Goal: Task Accomplishment & Management: Manage account settings

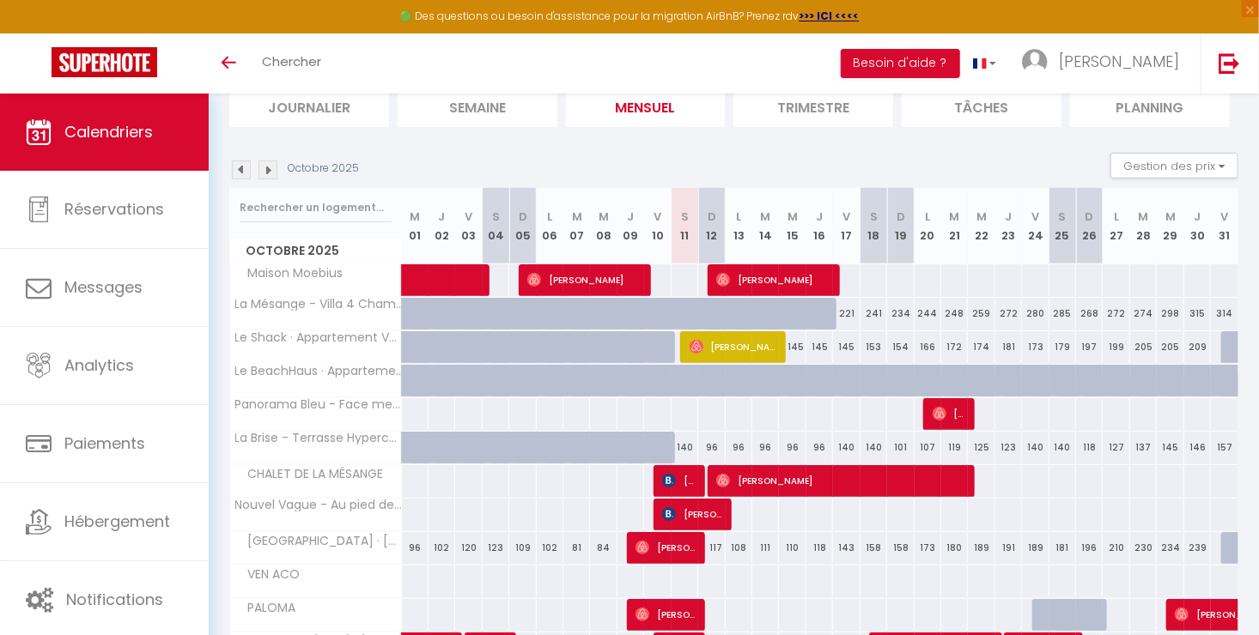
scroll to position [122, 0]
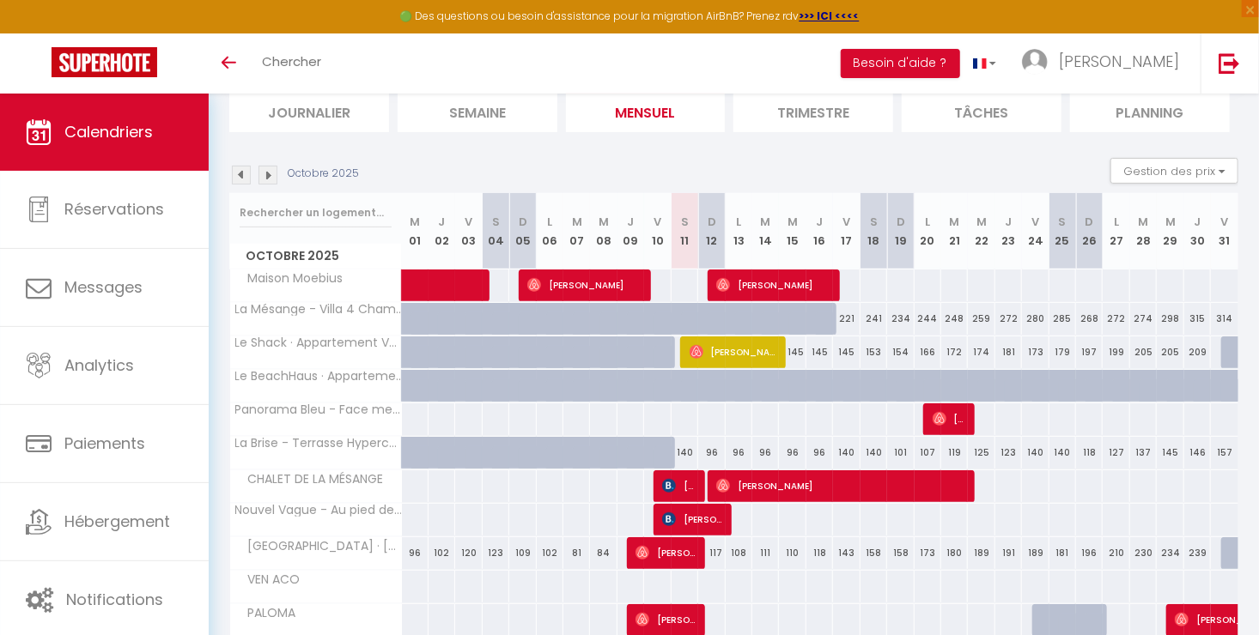
click at [778, 347] on div "145" at bounding box center [791, 353] width 27 height 32
type input "145"
type input "Mer 15 Octobre 2025"
type input "Jeu 16 Octobre 2025"
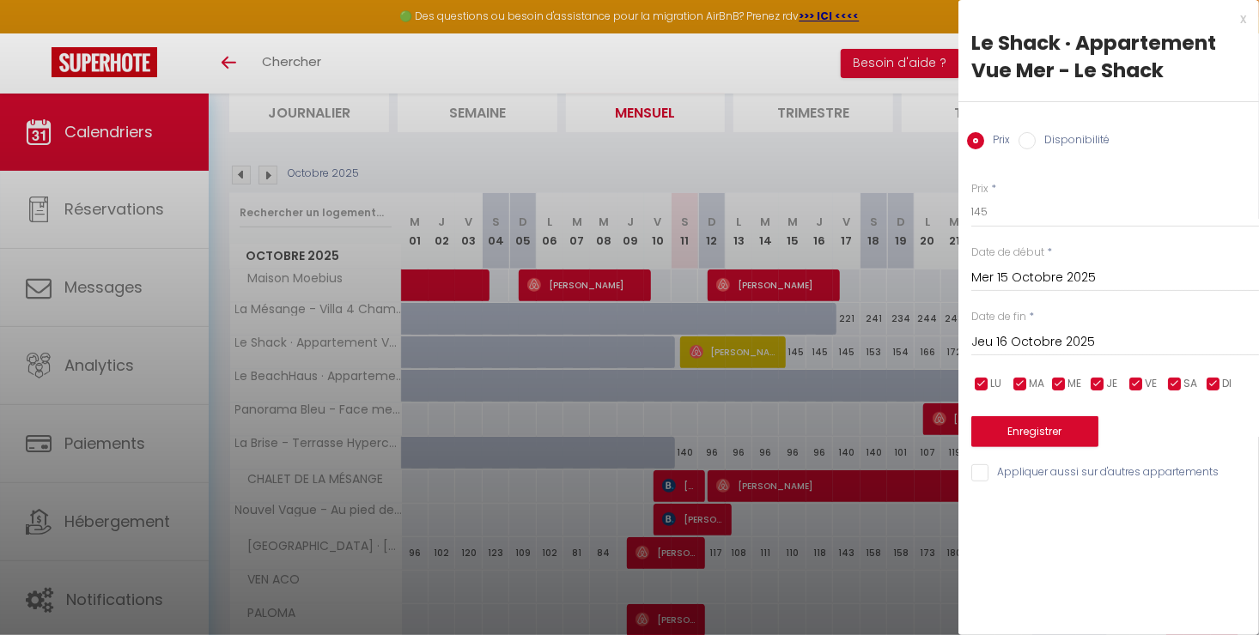
click at [778, 347] on div at bounding box center [629, 317] width 1259 height 635
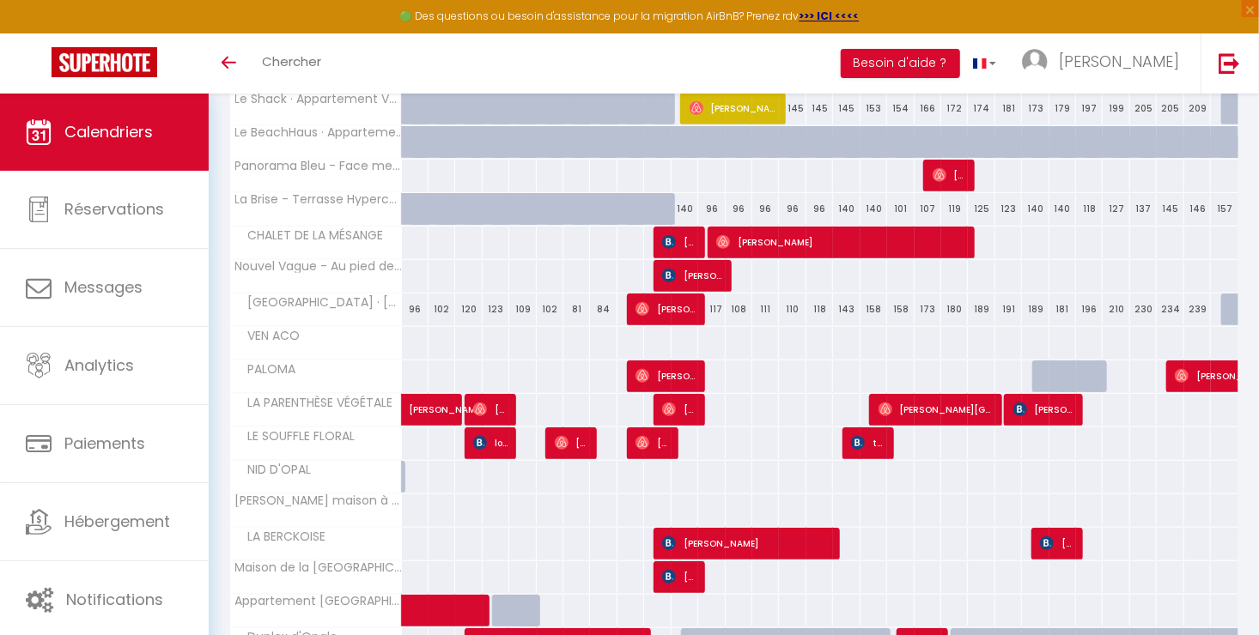
scroll to position [367, 0]
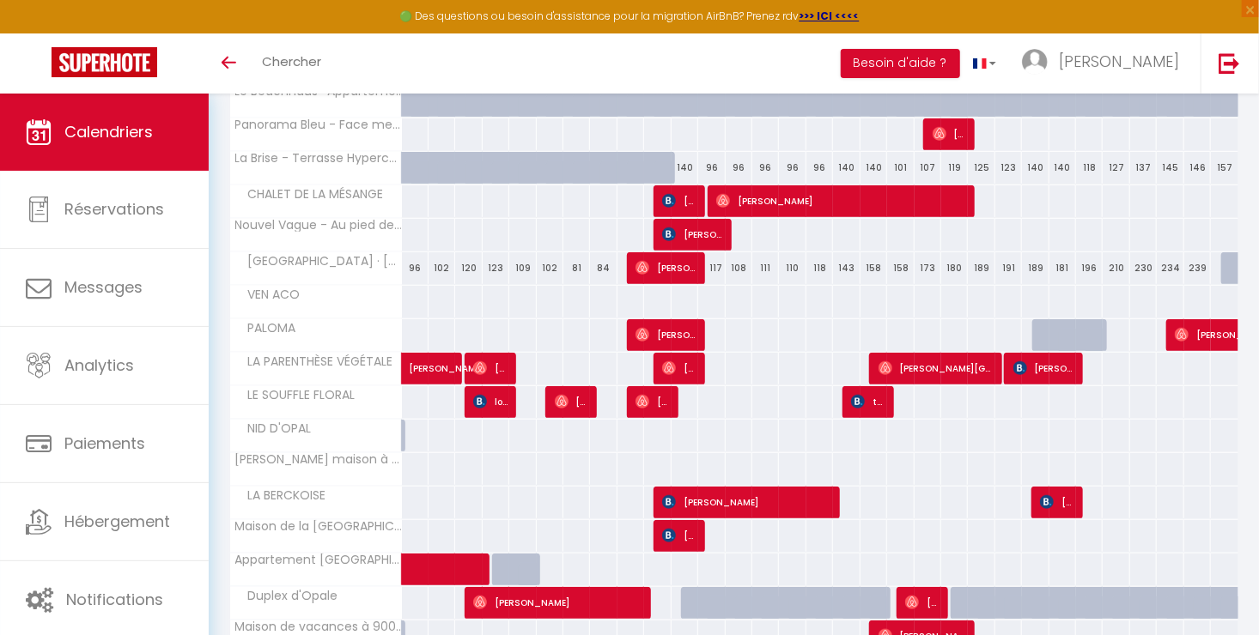
scroll to position [533, 0]
